Goal: Information Seeking & Learning: Learn about a topic

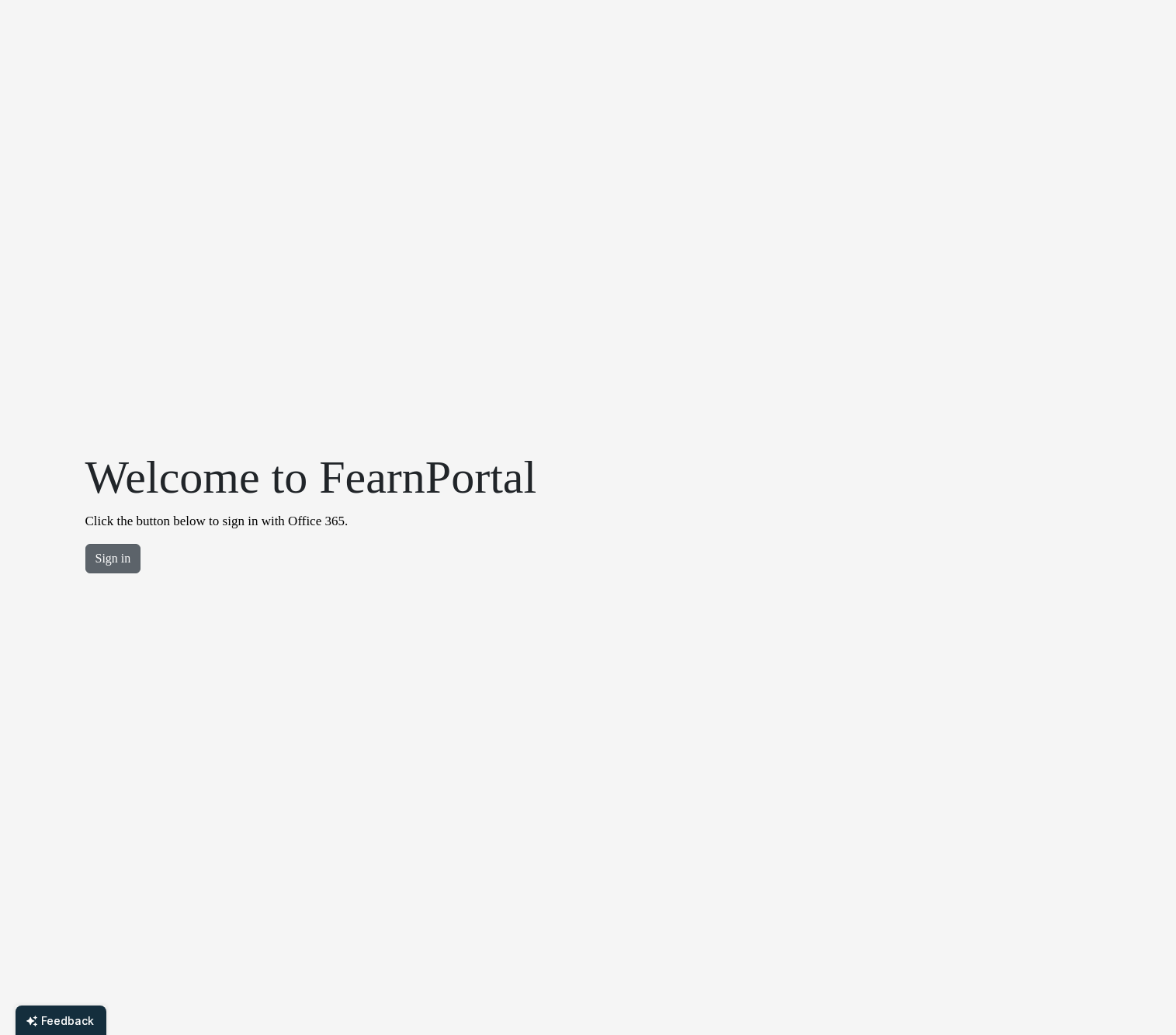
click at [121, 552] on button "Sign in" at bounding box center [113, 559] width 56 height 30
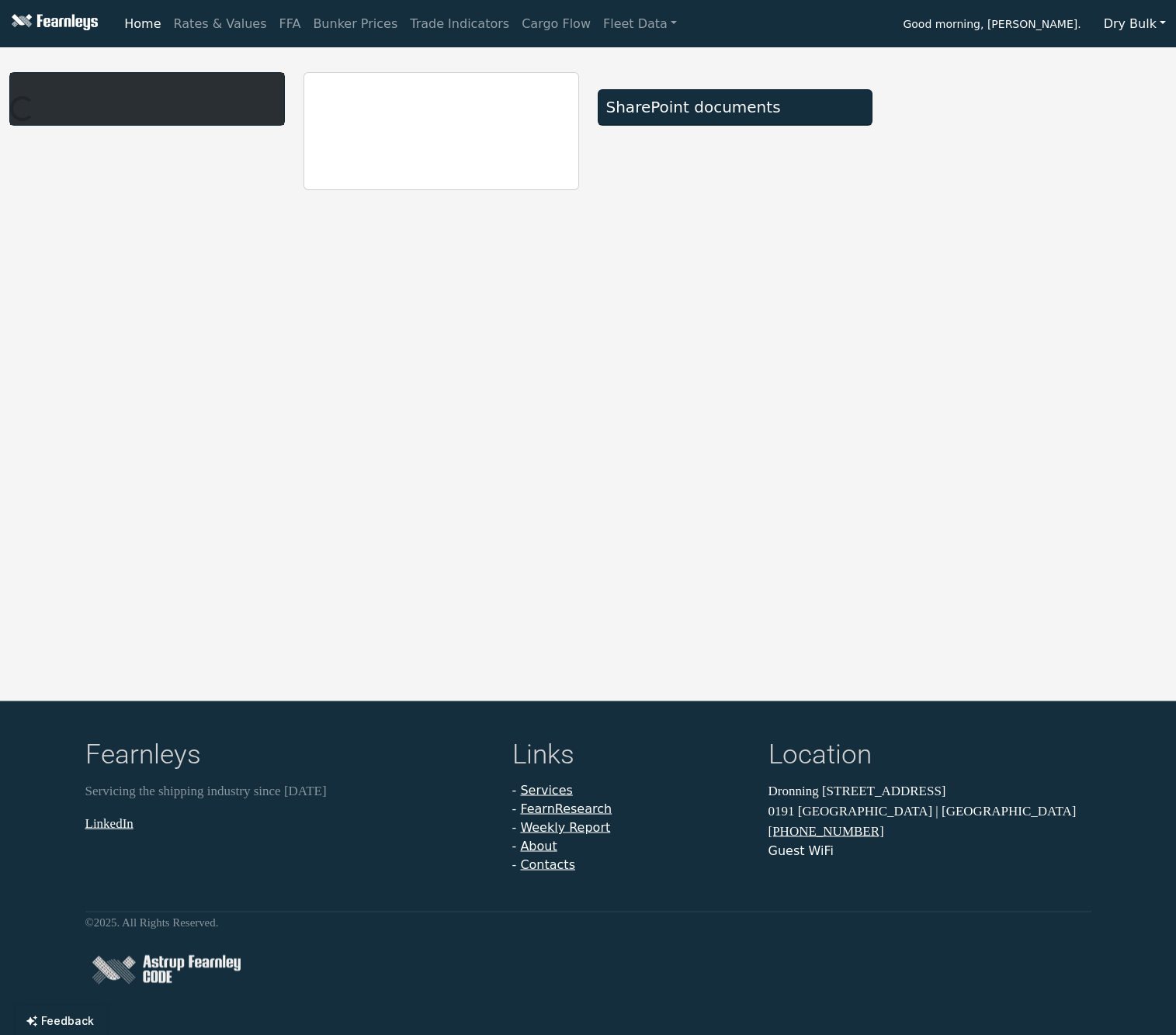
click at [1134, 25] on button "Dry Bulk" at bounding box center [1134, 24] width 82 height 30
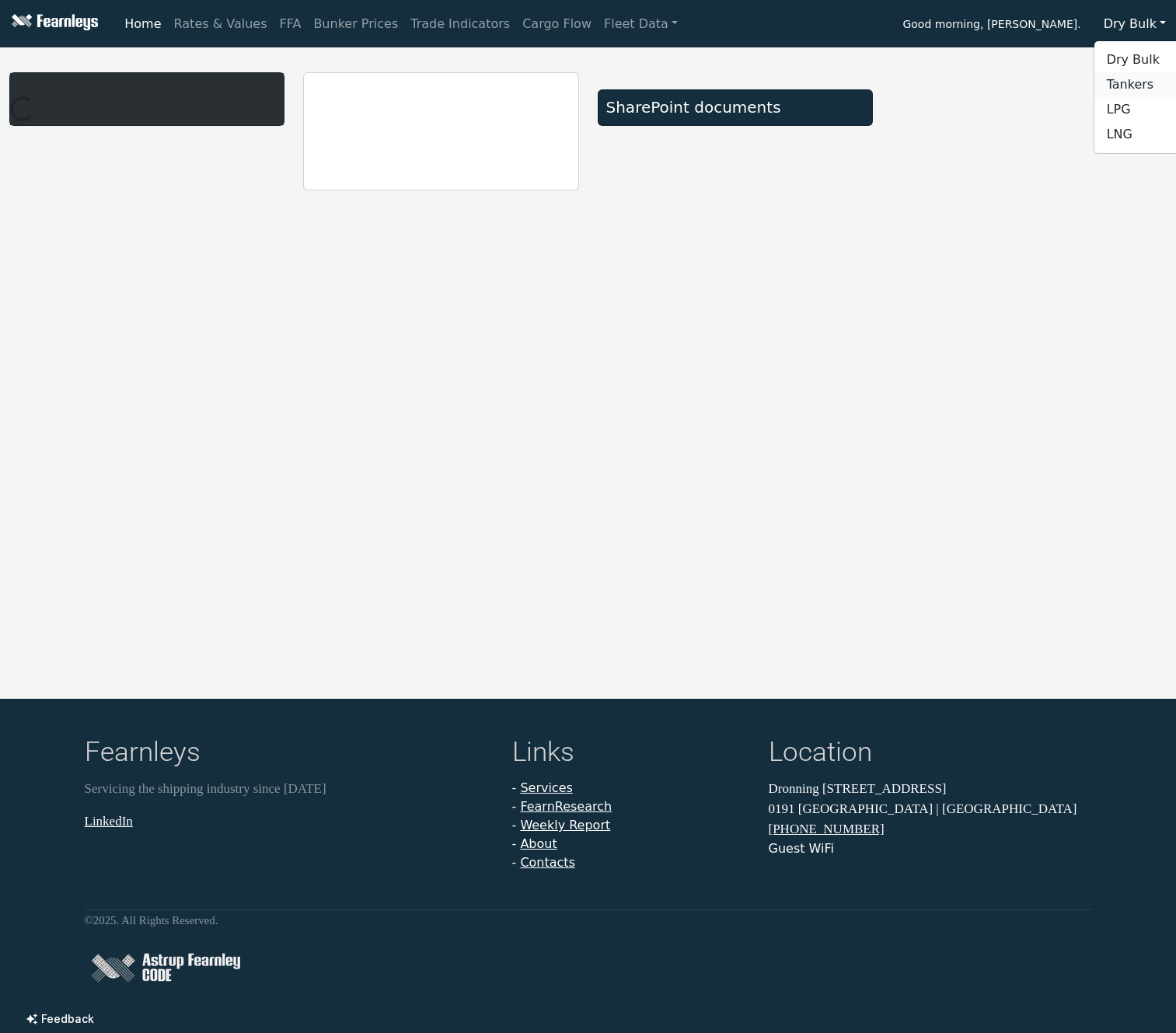
click at [1128, 81] on link "Tankers" at bounding box center [1156, 85] width 123 height 25
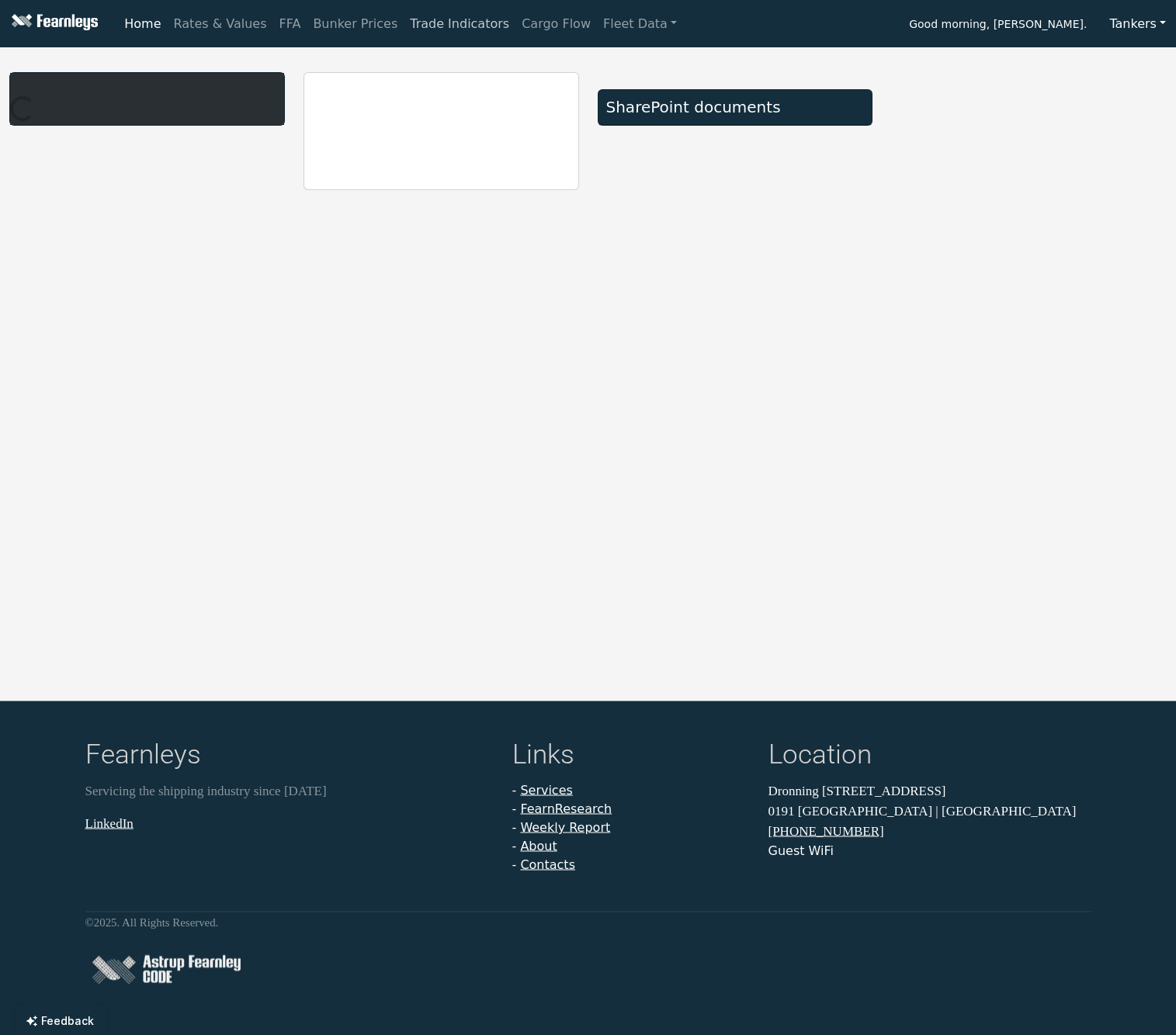
click at [420, 25] on link "Trade Indicators" at bounding box center [459, 24] width 111 height 31
